Goal: Information Seeking & Learning: Learn about a topic

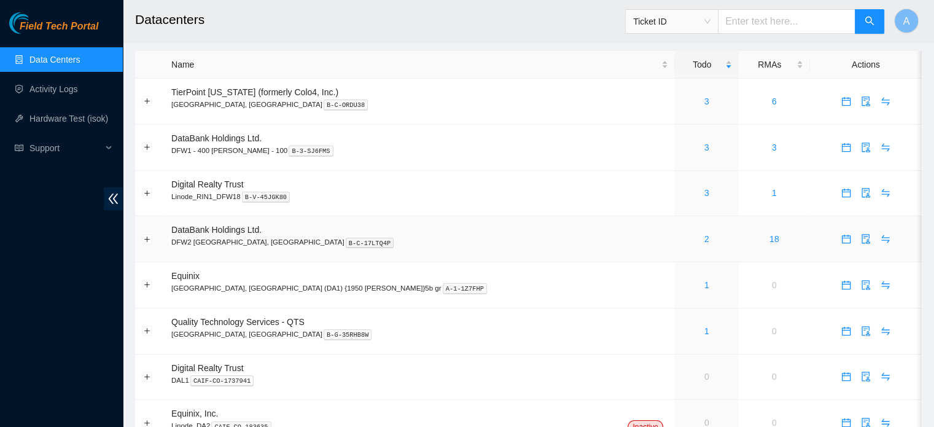
scroll to position [9, 0]
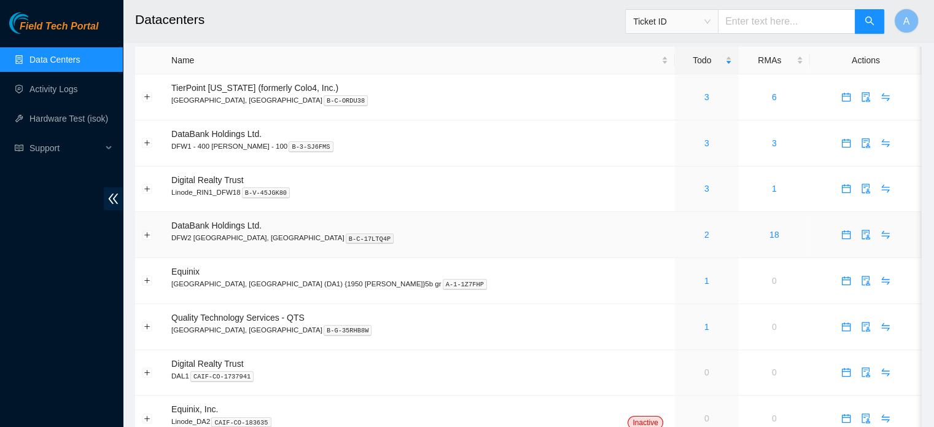
click at [681, 233] on div "2" at bounding box center [706, 235] width 50 height 14
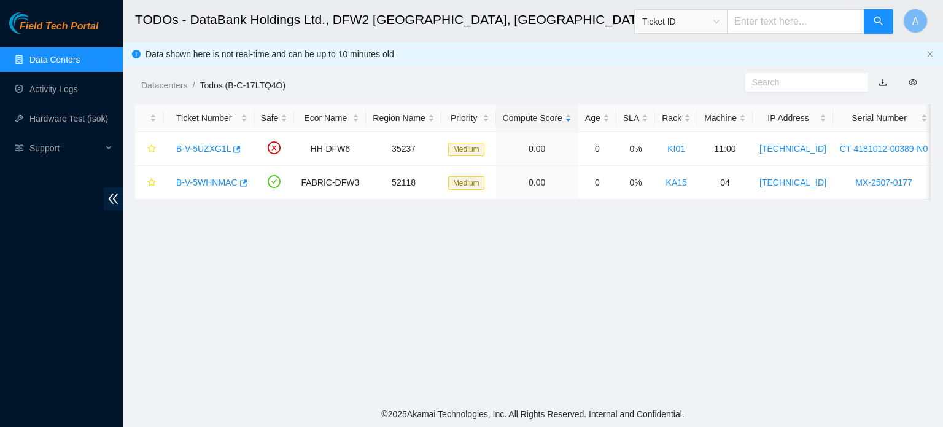
click at [80, 55] on link "Data Centers" at bounding box center [54, 60] width 50 height 10
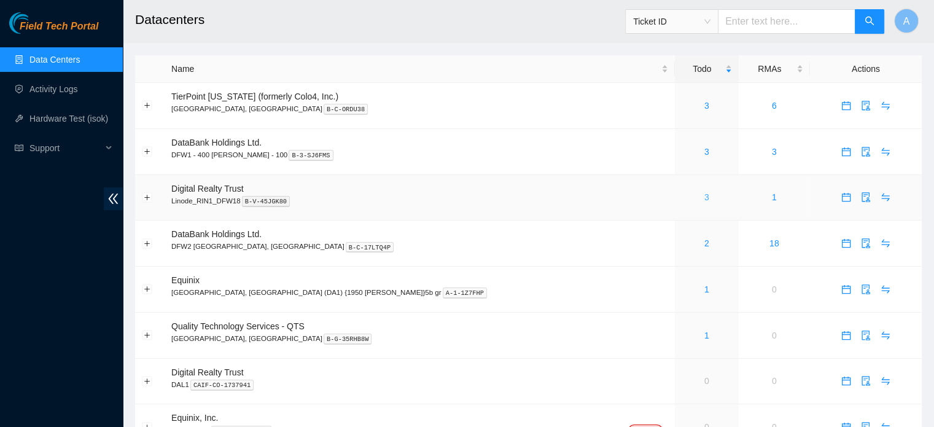
click at [704, 200] on link "3" at bounding box center [706, 197] width 5 height 10
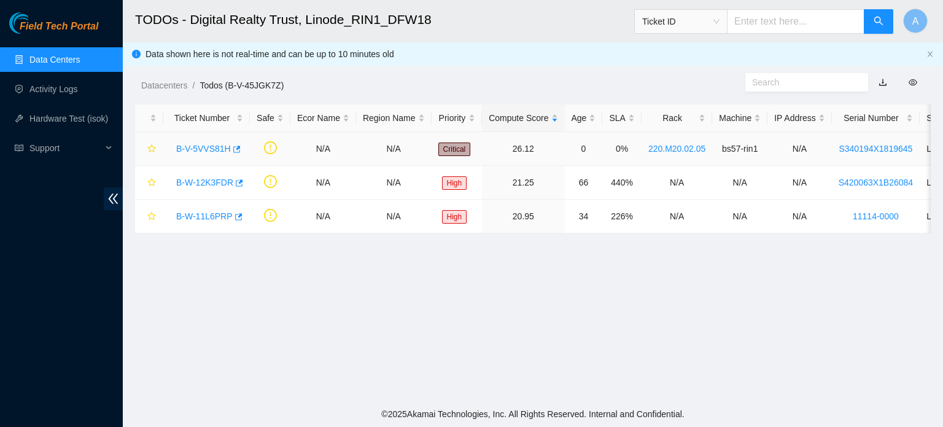
click at [215, 147] on link "B-V-5VVS81H" at bounding box center [203, 149] width 55 height 10
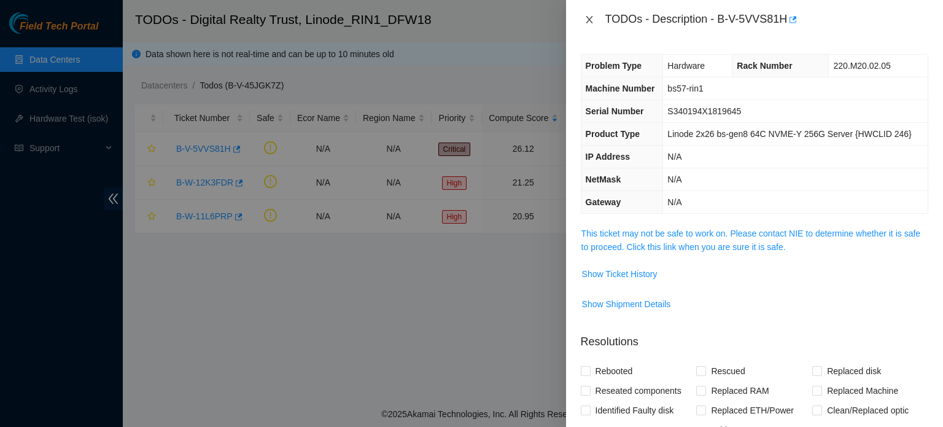
click at [588, 15] on icon "close" at bounding box center [589, 20] width 10 height 10
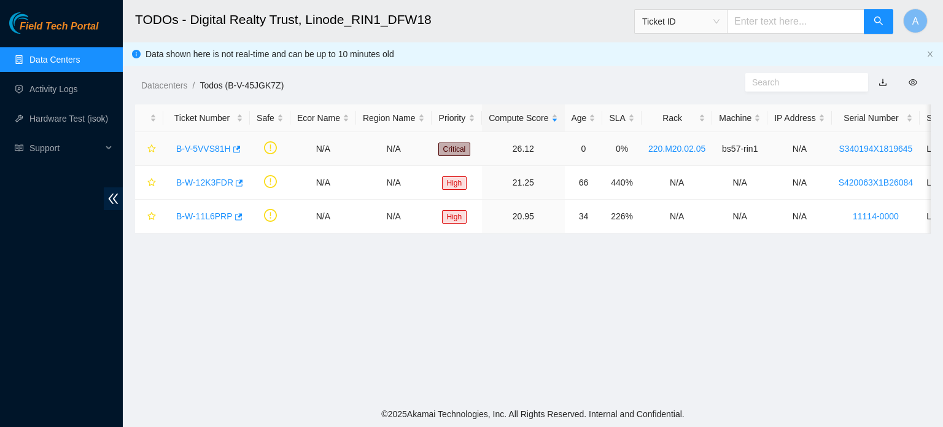
click at [211, 147] on link "B-V-5VVS81H" at bounding box center [203, 149] width 55 height 10
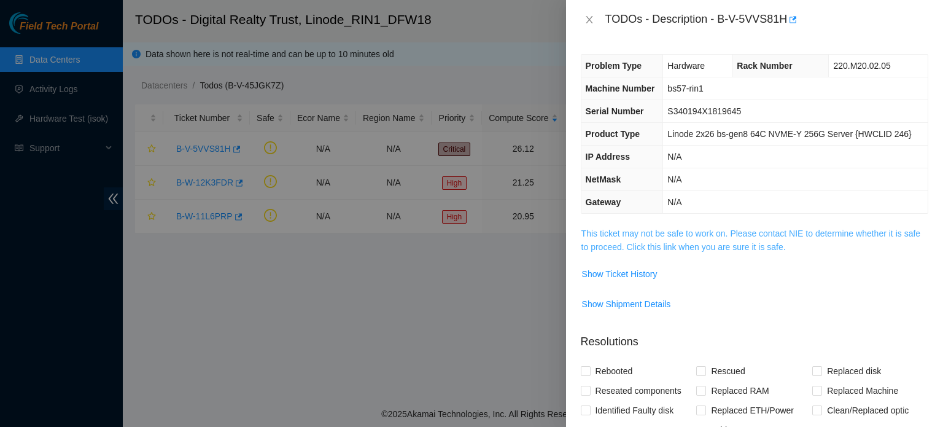
click at [636, 241] on link "This ticket may not be safe to work on. Please contact NIE to determine whether…" at bounding box center [750, 239] width 339 height 23
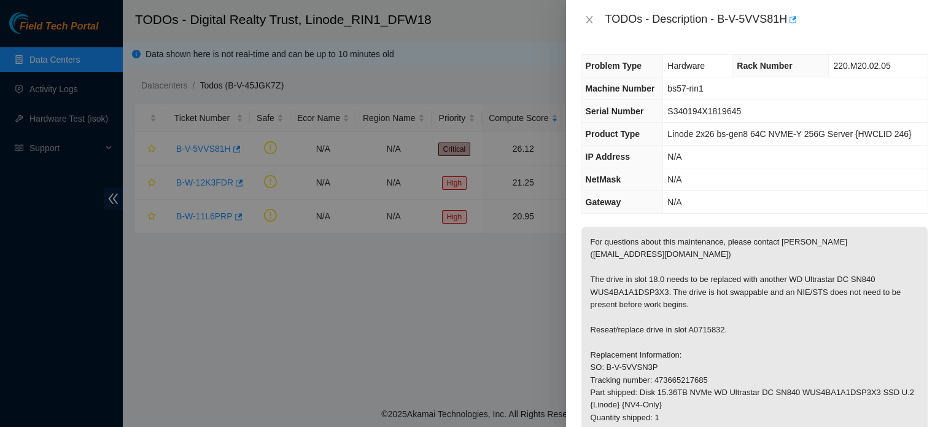
click at [594, 26] on div "TODOs - Description - B-V-5VVS81H" at bounding box center [754, 20] width 347 height 20
click at [592, 22] on icon "close" at bounding box center [589, 20] width 10 height 10
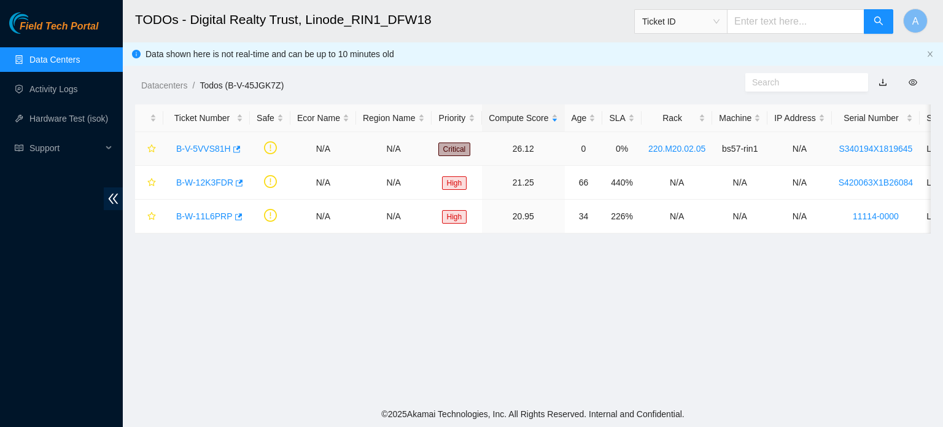
click at [222, 144] on link "B-V-5VVS81H" at bounding box center [203, 149] width 55 height 10
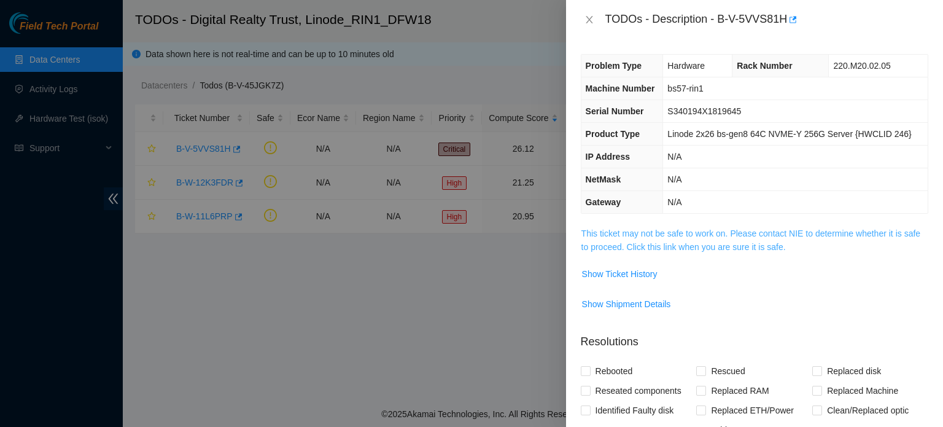
click at [625, 243] on link "This ticket may not be safe to work on. Please contact NIE to determine whether…" at bounding box center [750, 239] width 339 height 23
